Goal: Task Accomplishment & Management: Manage account settings

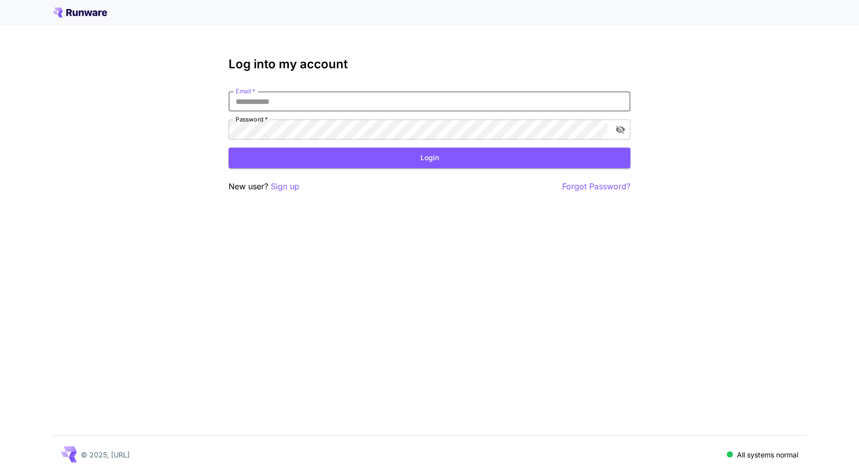
type input "**********"
click at [430, 158] on button "Login" at bounding box center [430, 158] width 402 height 21
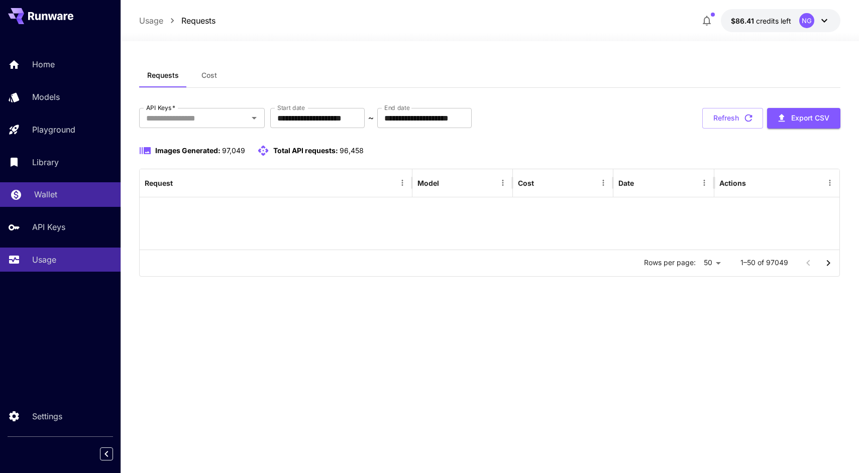
click at [45, 196] on p "Wallet" at bounding box center [45, 194] width 23 height 12
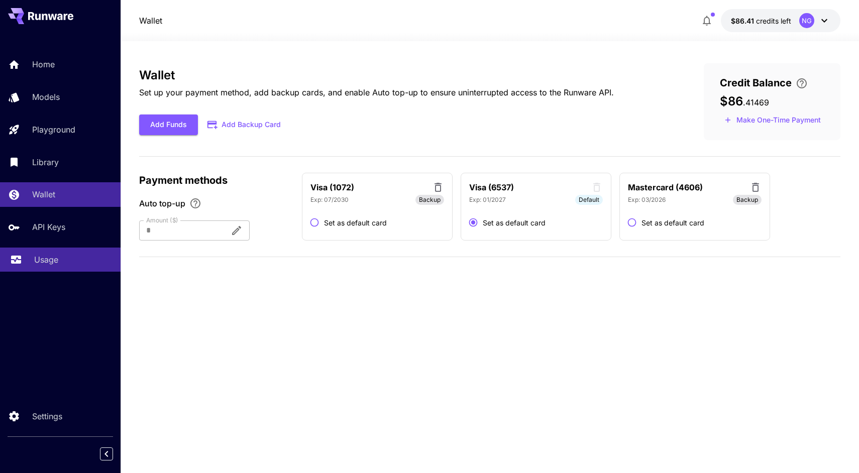
click at [48, 254] on p "Usage" at bounding box center [46, 260] width 24 height 12
